Goal: Information Seeking & Learning: Learn about a topic

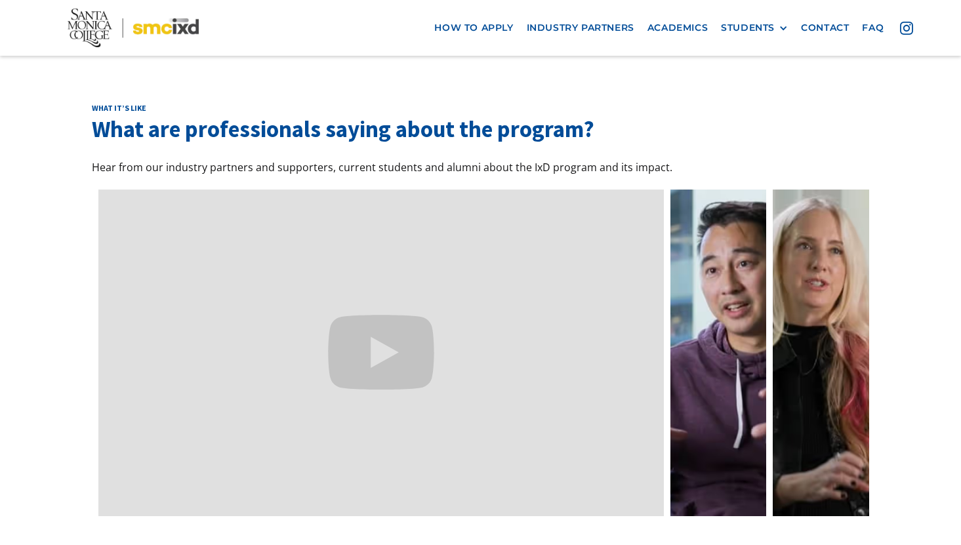
scroll to position [3856, 0]
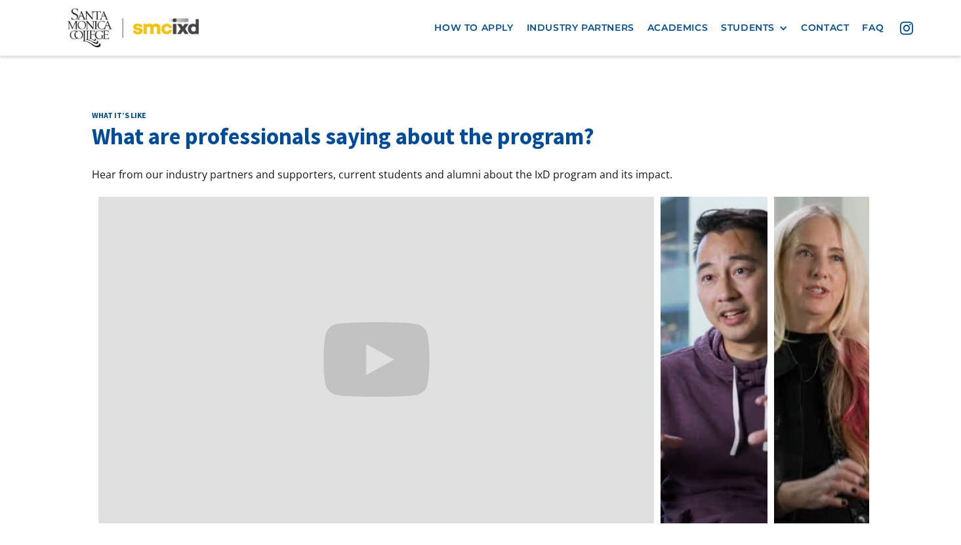
click at [723, 275] on link at bounding box center [714, 360] width 106 height 327
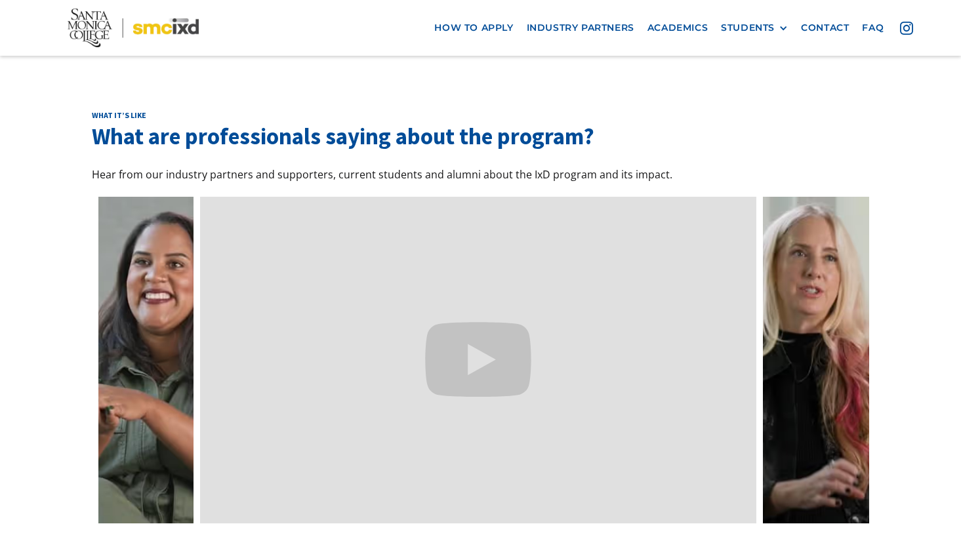
click at [815, 247] on link at bounding box center [816, 360] width 106 height 327
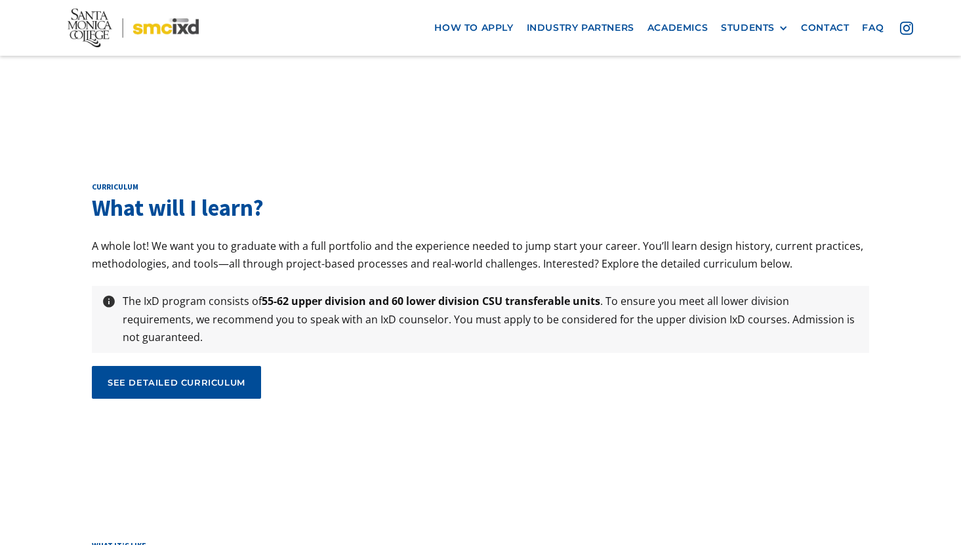
scroll to position [4360, 0]
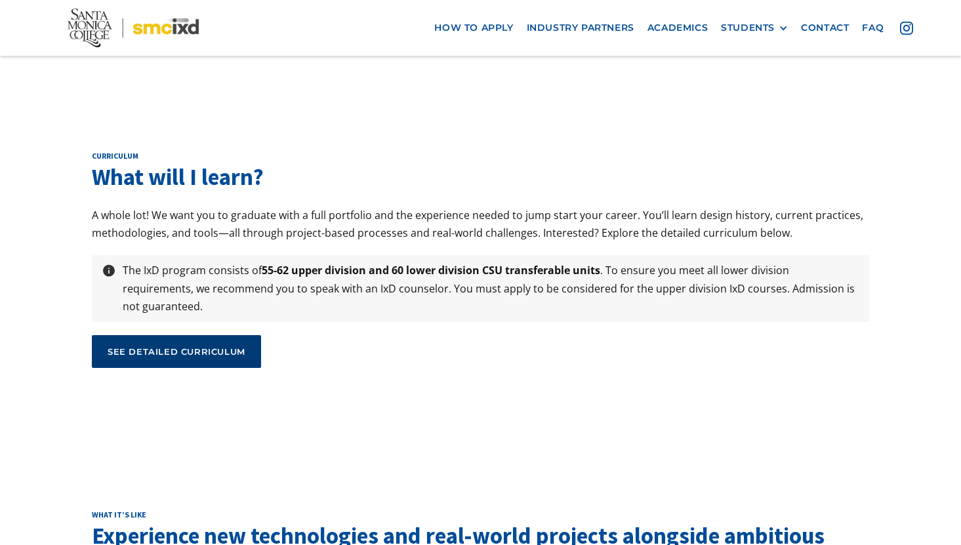
click at [227, 346] on div "see detailed curriculum" at bounding box center [177, 352] width 138 height 12
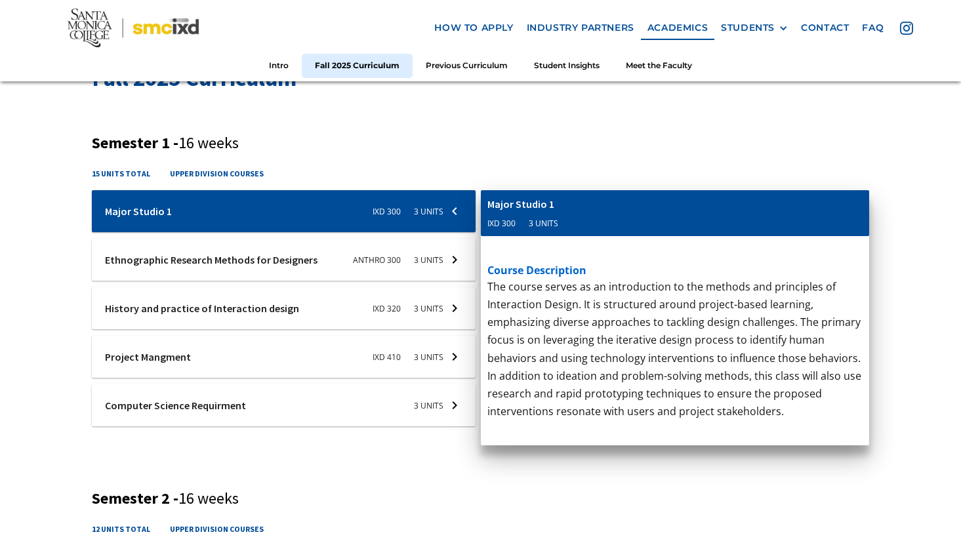
scroll to position [445, 0]
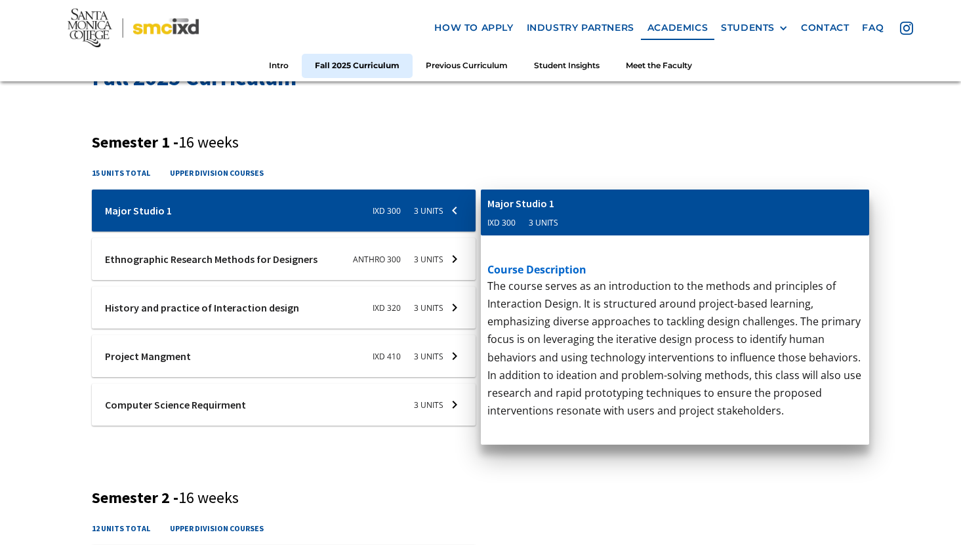
click at [272, 232] on div at bounding box center [284, 211] width 384 height 42
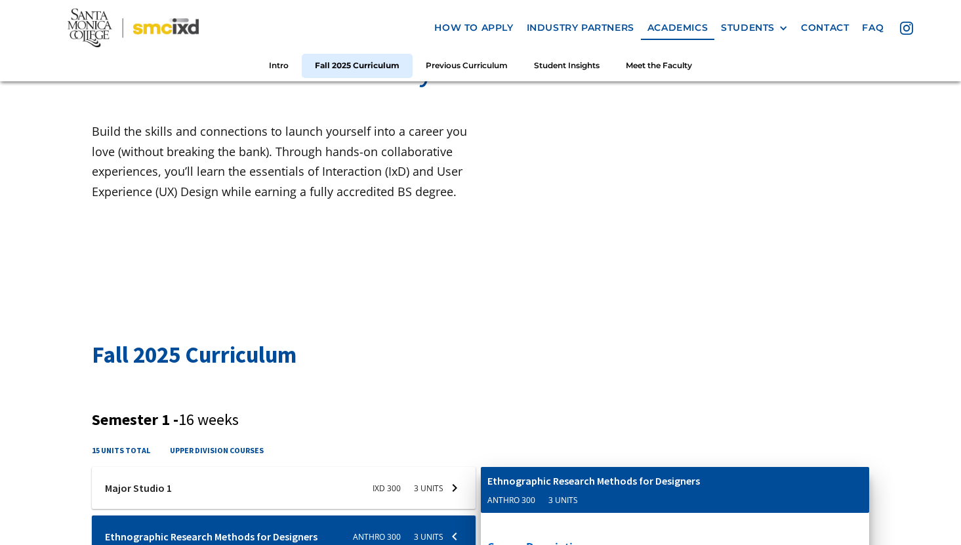
scroll to position [0, 0]
